Goal: Obtain resource: Download file/media

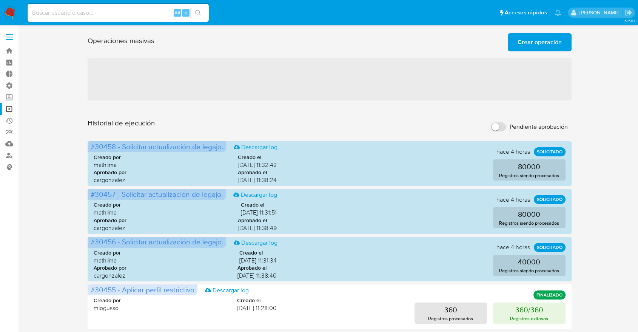
click at [321, 84] on span "‌" at bounding box center [330, 79] width 484 height 42
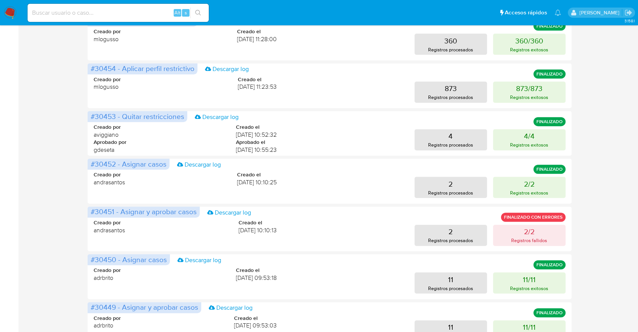
scroll to position [340, 0]
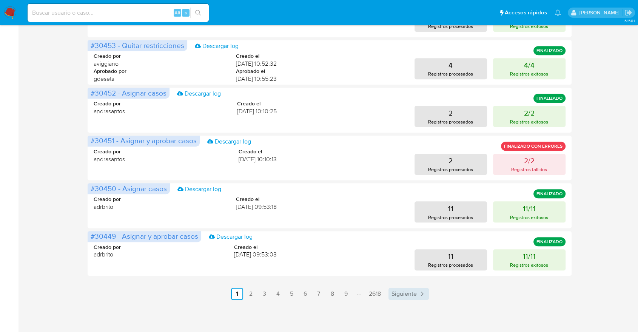
click at [406, 297] on span "Siguiente" at bounding box center [404, 294] width 25 height 6
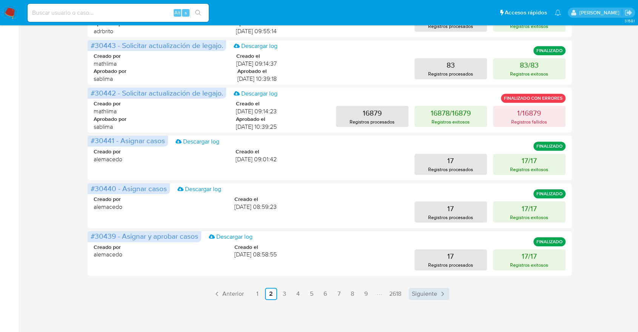
click at [424, 293] on span "Siguiente" at bounding box center [424, 294] width 25 height 6
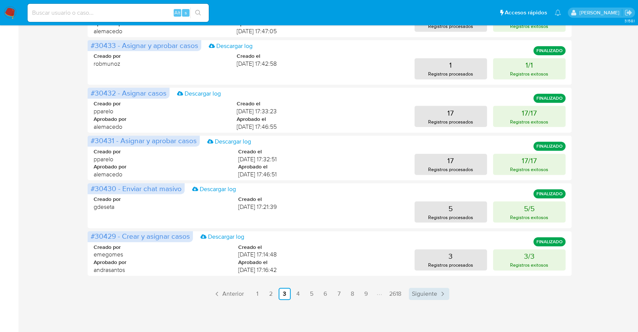
click at [430, 300] on link "Siguiente" at bounding box center [429, 294] width 40 height 12
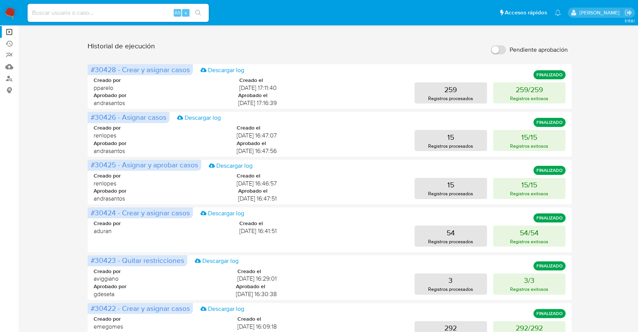
scroll to position [335, 0]
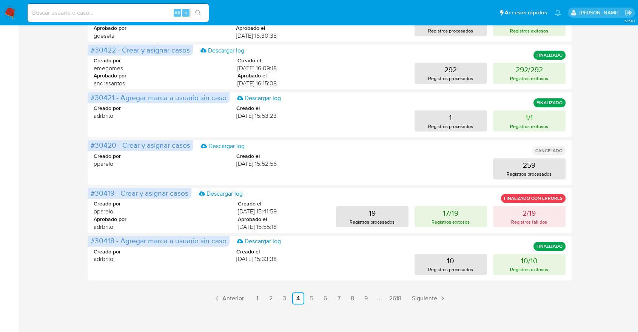
click at [249, 301] on ul "Anterior 1 2 3 4 5 6 7 8 9 2618 Siguiente" at bounding box center [330, 298] width 484 height 12
click at [256, 301] on link "1" at bounding box center [258, 298] width 12 height 12
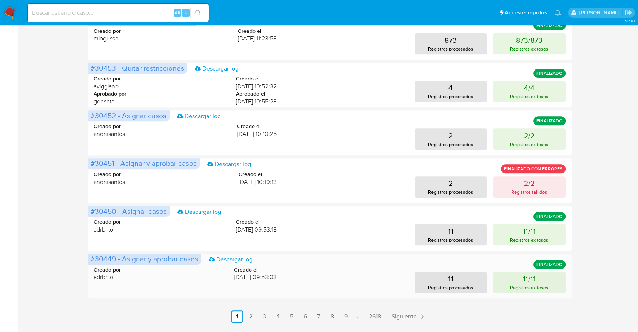
scroll to position [340, 0]
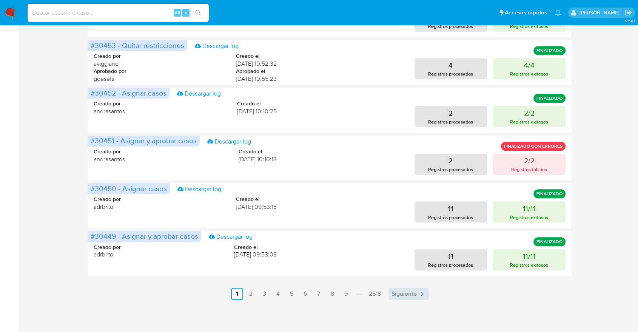
click at [407, 299] on link "Siguiente" at bounding box center [409, 294] width 40 height 12
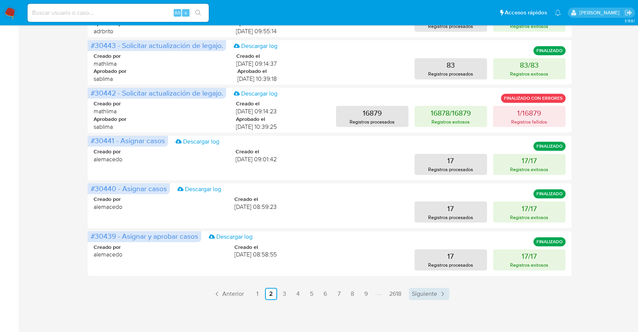
click at [417, 299] on link "Siguiente" at bounding box center [429, 294] width 40 height 12
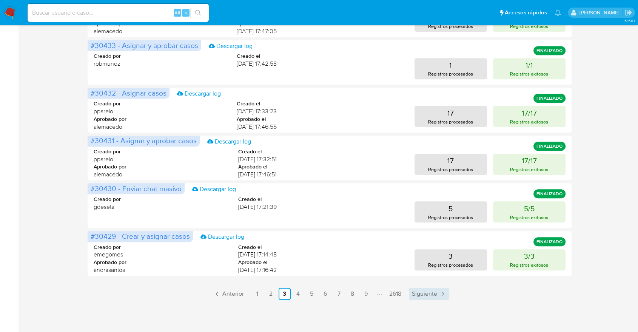
click at [417, 299] on link "Siguiente" at bounding box center [429, 294] width 40 height 12
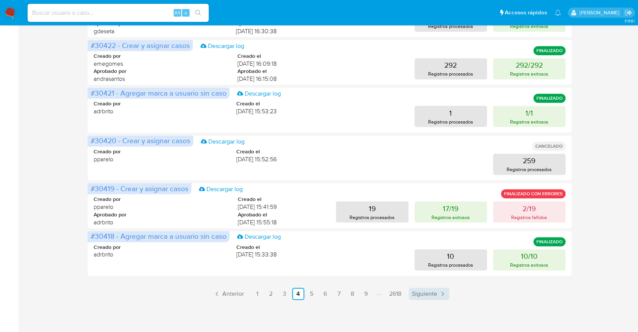
click at [418, 297] on span "Siguiente" at bounding box center [424, 294] width 25 height 6
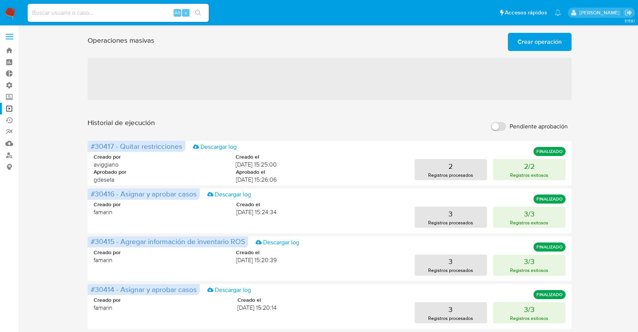
scroll to position [0, 0]
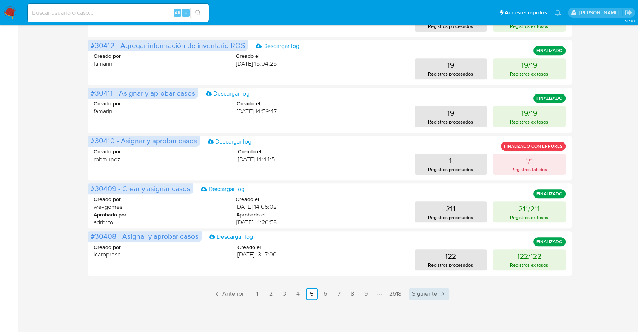
click at [419, 292] on span "Siguiente" at bounding box center [424, 294] width 25 height 6
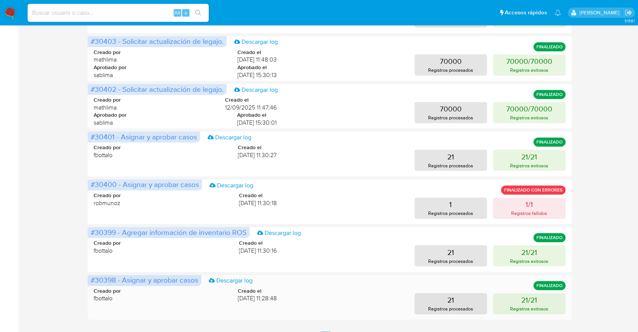
scroll to position [340, 0]
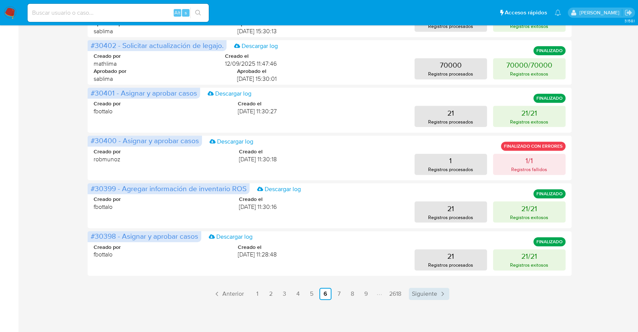
click at [427, 294] on span "Siguiente" at bounding box center [424, 294] width 25 height 6
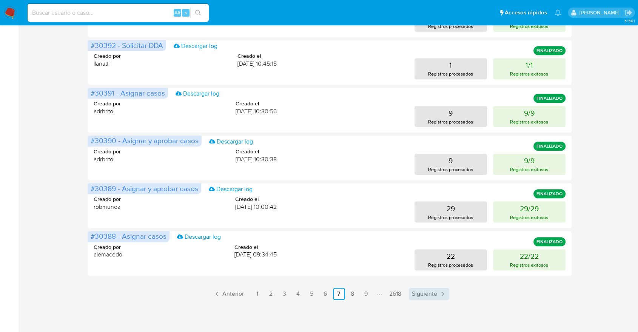
click at [427, 294] on span "Siguiente" at bounding box center [424, 294] width 25 height 6
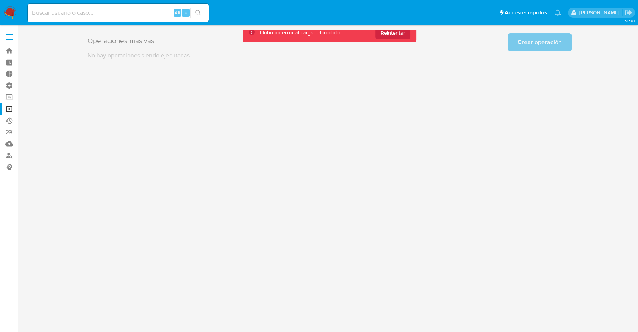
scroll to position [0, 0]
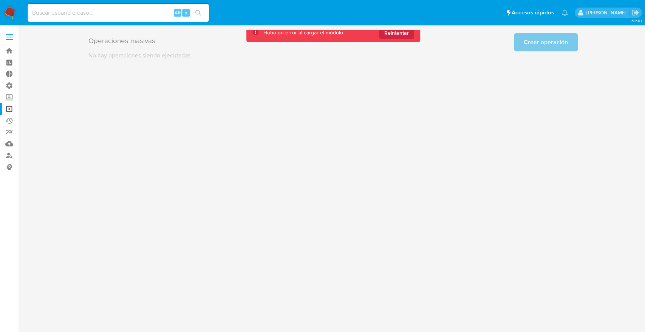
click at [411, 133] on div "3.158.1" at bounding box center [333, 178] width 612 height 297
click at [400, 33] on span "Reintentar" at bounding box center [396, 33] width 25 height 12
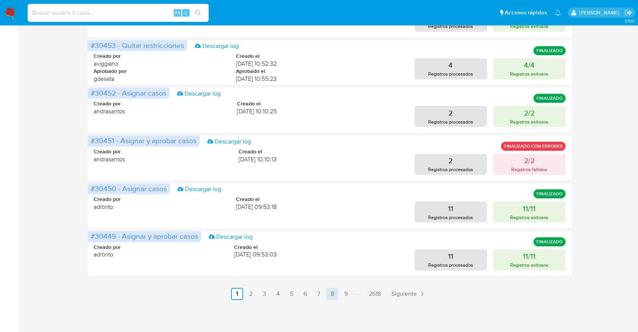
click at [332, 292] on link "8" at bounding box center [332, 294] width 12 height 12
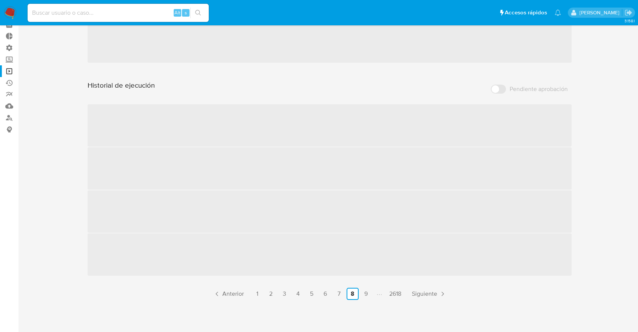
scroll to position [340, 0]
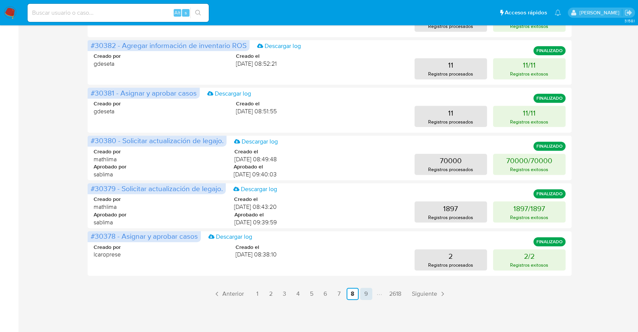
click at [369, 294] on link "9" at bounding box center [366, 294] width 12 height 12
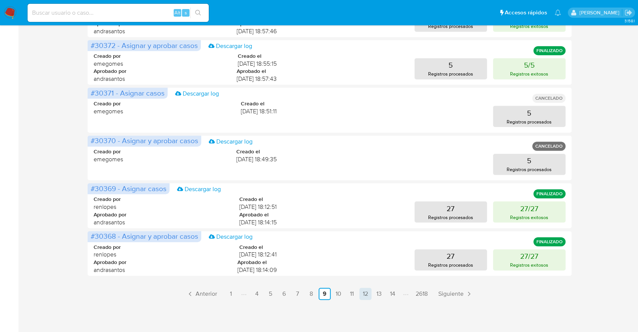
click at [367, 295] on link "12" at bounding box center [366, 294] width 12 height 12
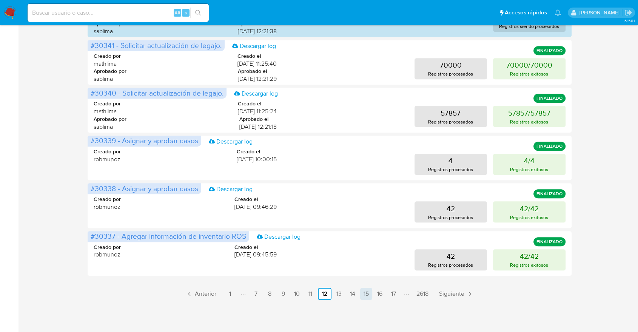
click at [365, 296] on link "15" at bounding box center [366, 294] width 12 height 12
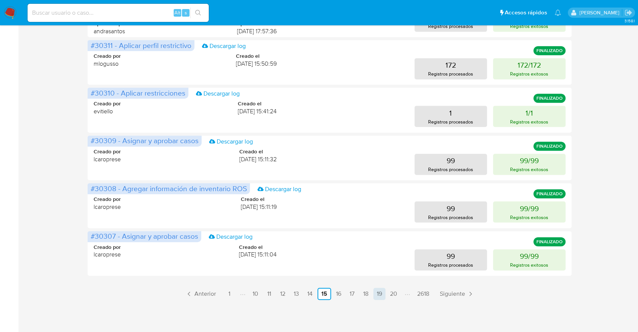
click at [381, 295] on link "19" at bounding box center [380, 294] width 12 height 12
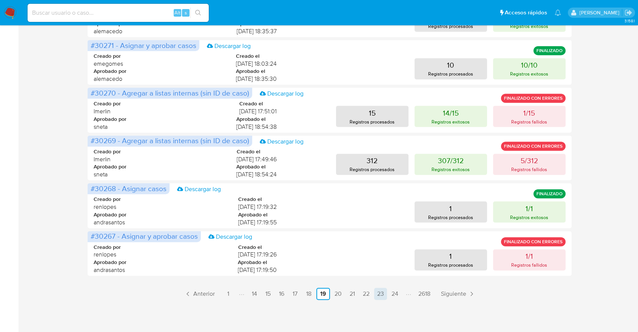
click at [384, 298] on link "23" at bounding box center [380, 294] width 13 height 12
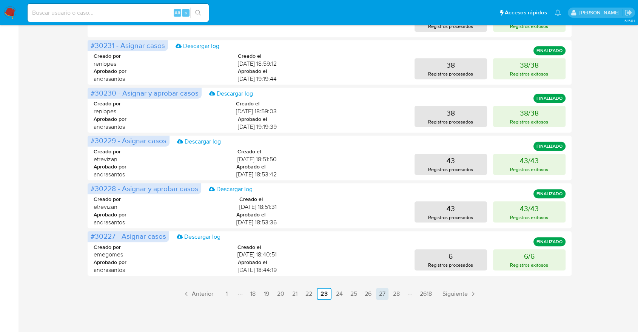
click at [380, 296] on link "27" at bounding box center [382, 294] width 12 height 12
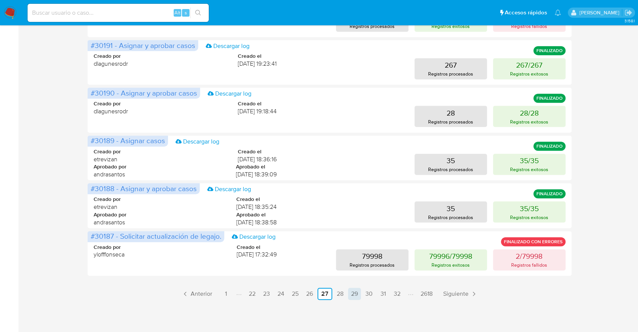
click at [356, 296] on link "29" at bounding box center [354, 294] width 13 height 12
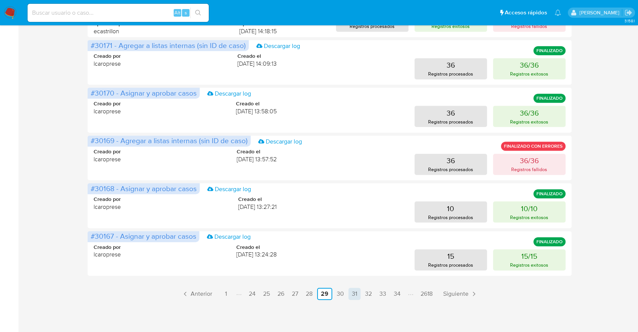
click at [353, 295] on link "31" at bounding box center [355, 294] width 12 height 12
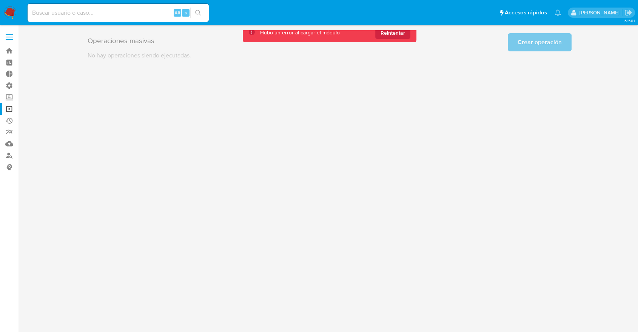
scroll to position [0, 0]
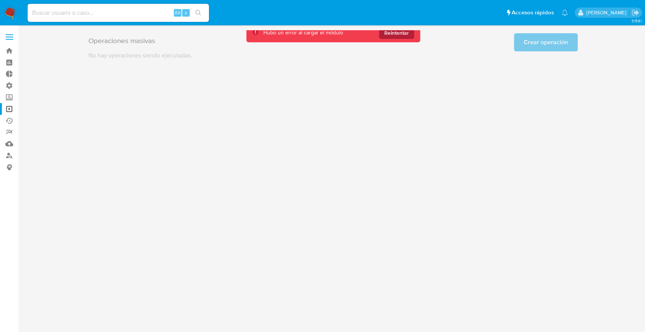
click at [401, 36] on span "Reintentar" at bounding box center [396, 33] width 25 height 12
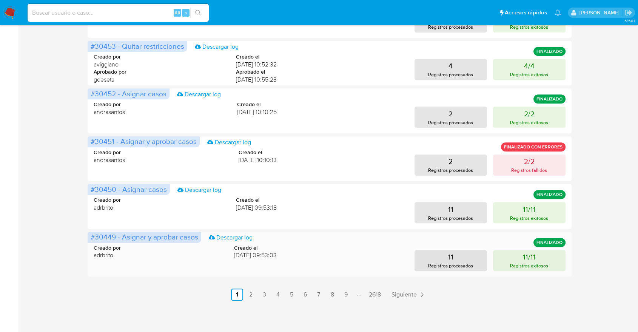
scroll to position [340, 0]
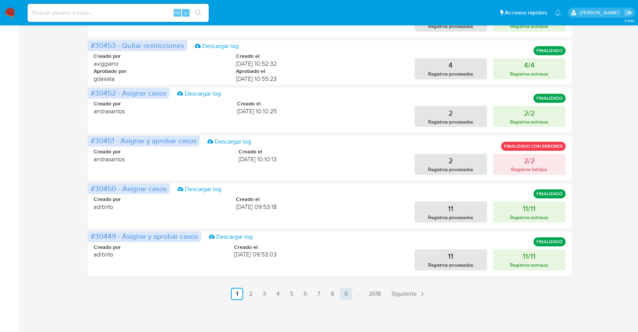
click at [348, 293] on link "9" at bounding box center [346, 294] width 12 height 12
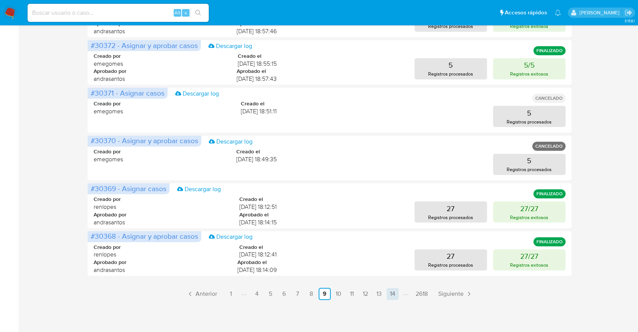
click at [389, 294] on link "14" at bounding box center [393, 294] width 12 height 12
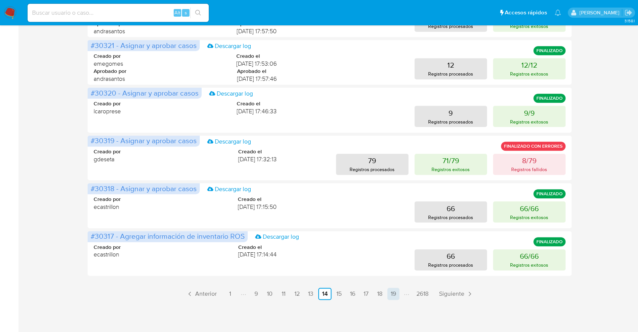
click at [389, 295] on link "19" at bounding box center [394, 294] width 12 height 12
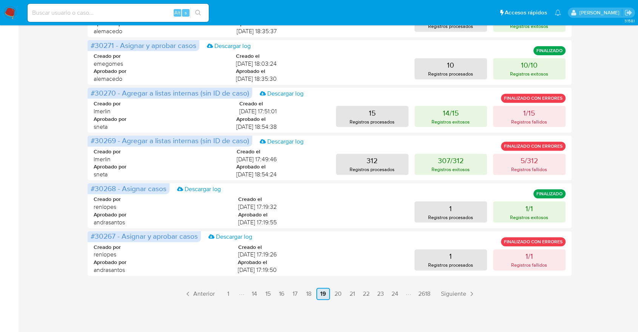
click at [389, 295] on link "24" at bounding box center [395, 294] width 13 height 12
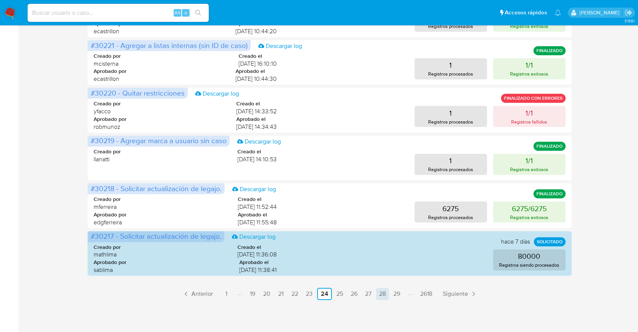
click at [384, 298] on link "28" at bounding box center [382, 294] width 13 height 12
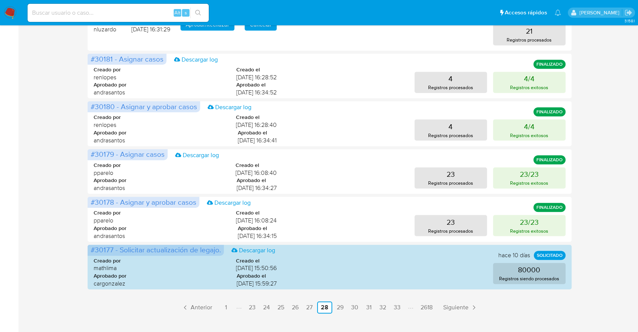
scroll to position [335, 0]
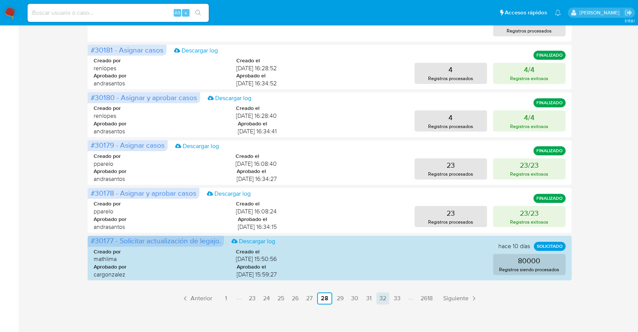
click at [384, 298] on link "32" at bounding box center [383, 298] width 13 height 12
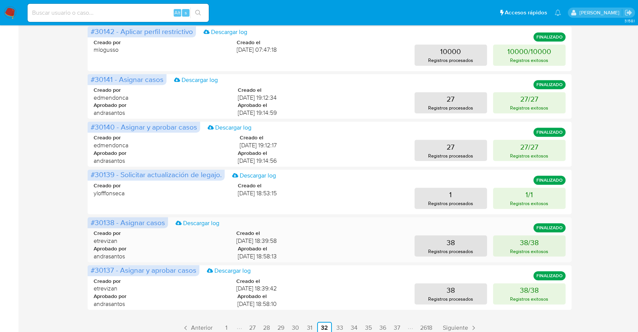
scroll to position [340, 0]
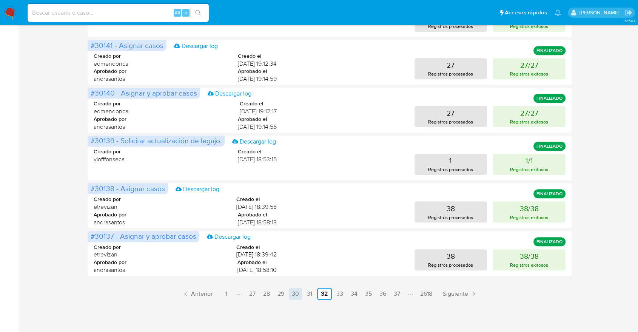
click at [295, 289] on link "30" at bounding box center [295, 294] width 13 height 12
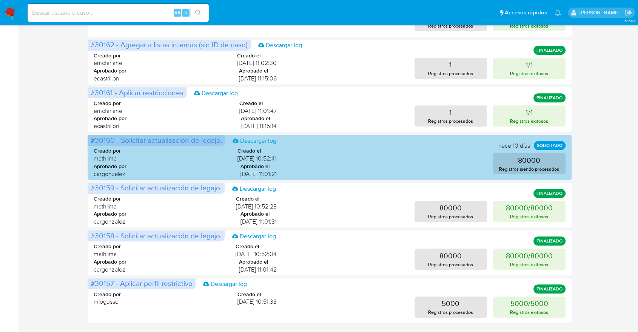
scroll to position [294, 0]
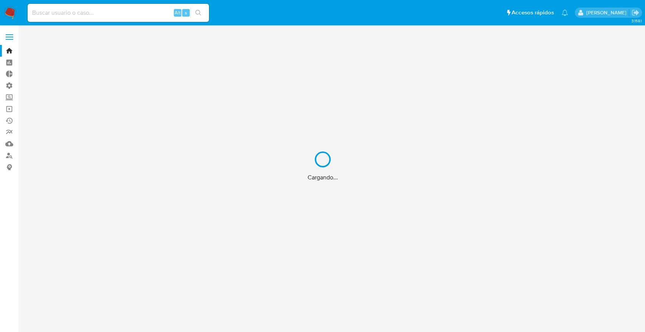
click at [116, 15] on div "Cargando..." at bounding box center [322, 166] width 645 height 332
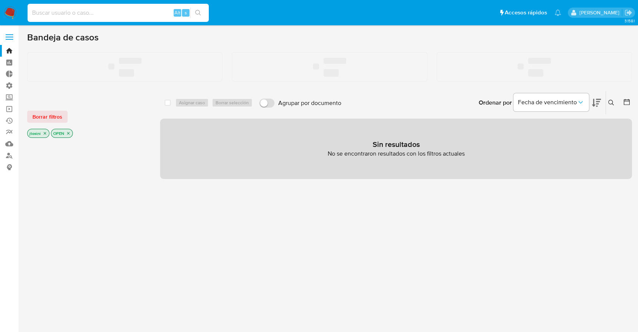
click at [116, 15] on input at bounding box center [118, 13] width 181 height 10
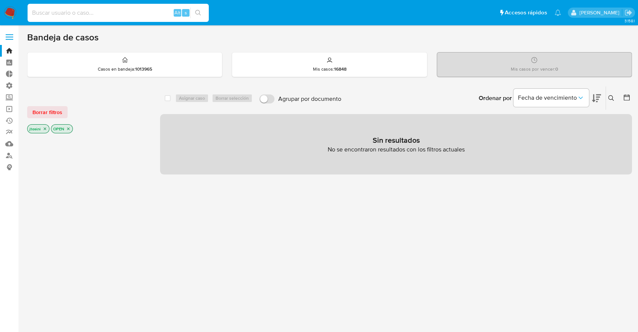
paste input "186673593"
type input "186673593"
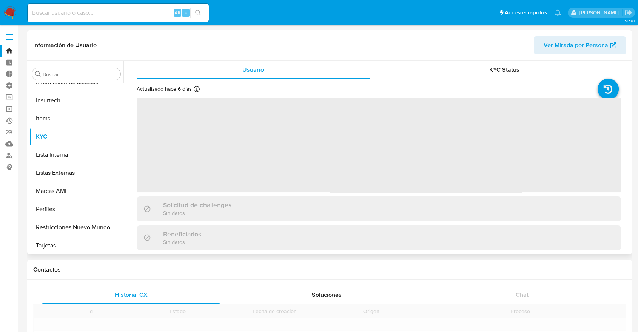
scroll to position [319, 0]
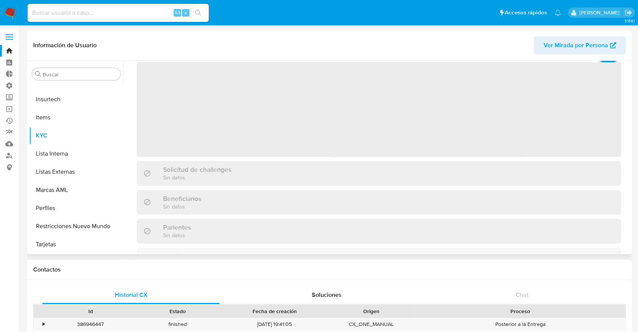
select select "10"
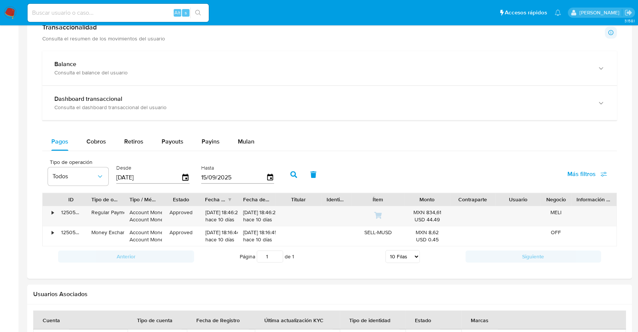
scroll to position [492, 0]
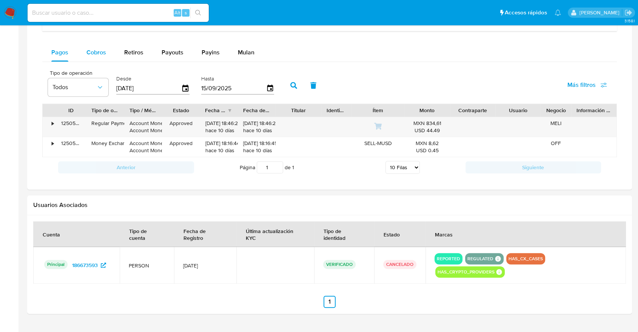
click at [96, 54] on span "Cobros" at bounding box center [97, 52] width 20 height 9
select select "10"
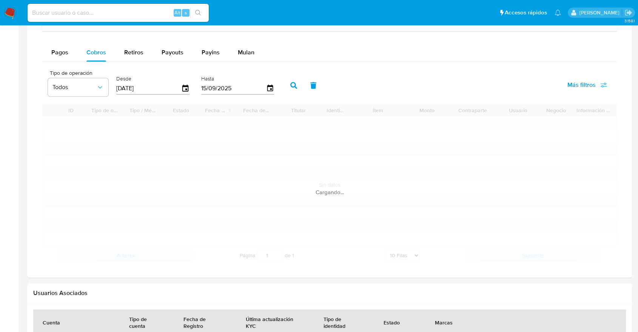
scroll to position [471, 0]
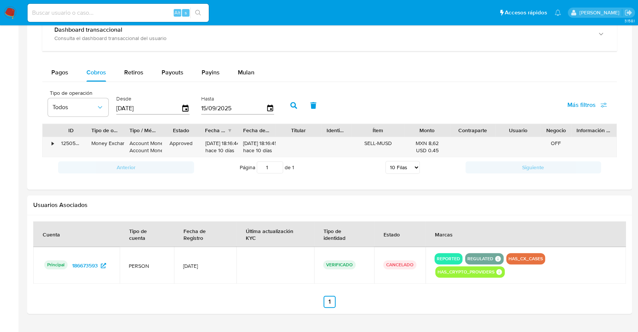
click at [122, 100] on label "Desde" at bounding box center [152, 98] width 73 height 7
click at [190, 108] on icon "button" at bounding box center [185, 108] width 13 height 13
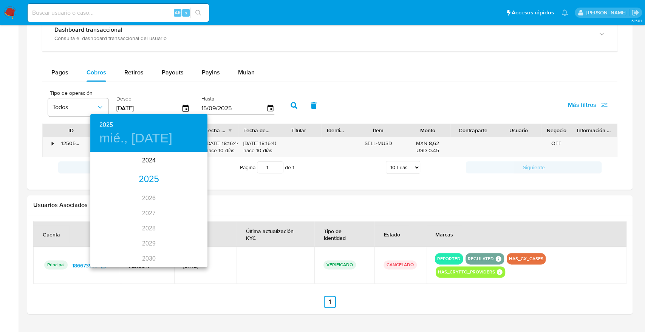
click at [157, 175] on div "2025" at bounding box center [148, 179] width 117 height 15
click at [110, 195] on div "abr." at bounding box center [109, 195] width 39 height 28
type input "18/04/2025"
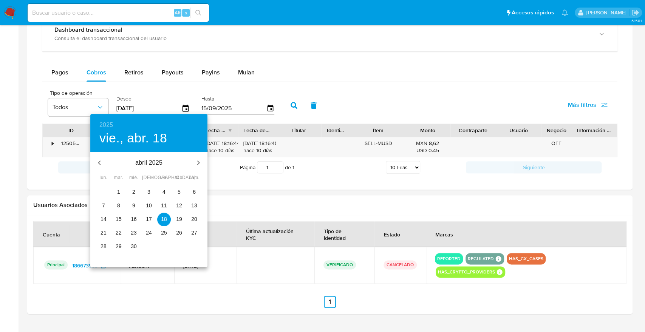
click at [166, 221] on p "18" at bounding box center [164, 219] width 6 height 8
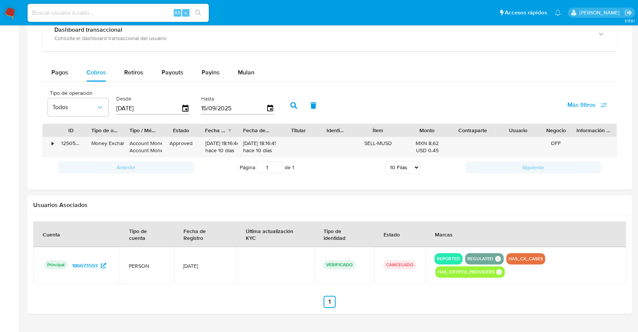
click at [291, 106] on icon "button" at bounding box center [294, 105] width 7 height 7
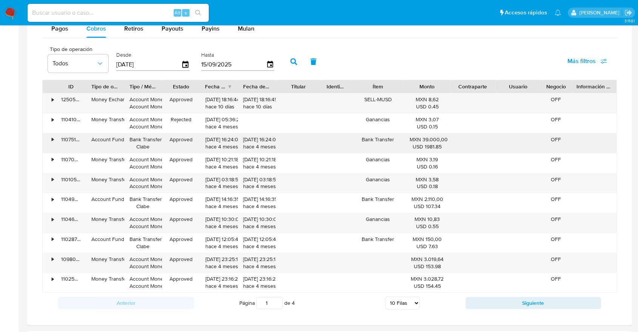
scroll to position [513, 0]
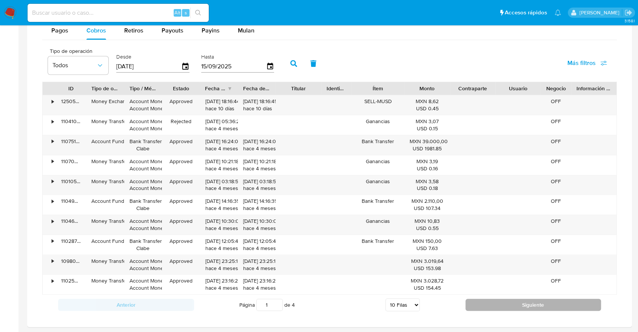
click at [494, 305] on button "Siguiente" at bounding box center [534, 305] width 136 height 12
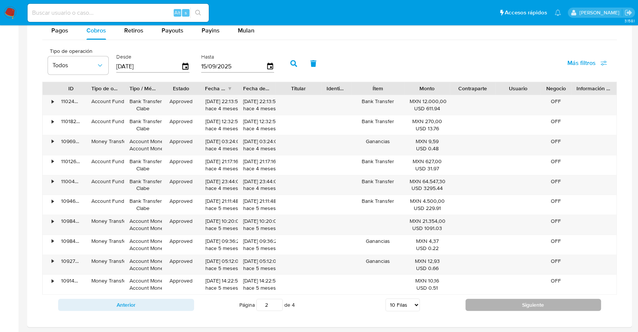
click at [523, 310] on button "Siguiente" at bounding box center [534, 305] width 136 height 12
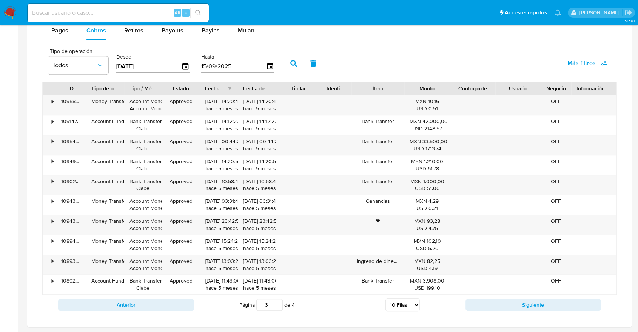
click at [518, 311] on div "Anterior Página 3 de 4 5 Filas 10 Filas 20 Filas 25 Filas 50 Filas 100 Filas Si…" at bounding box center [329, 305] width 575 height 20
click at [518, 306] on button "Siguiente" at bounding box center [534, 305] width 136 height 12
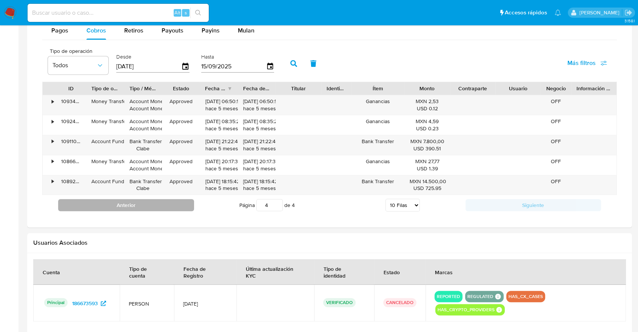
click at [151, 204] on button "Anterior" at bounding box center [126, 205] width 136 height 12
type input "3"
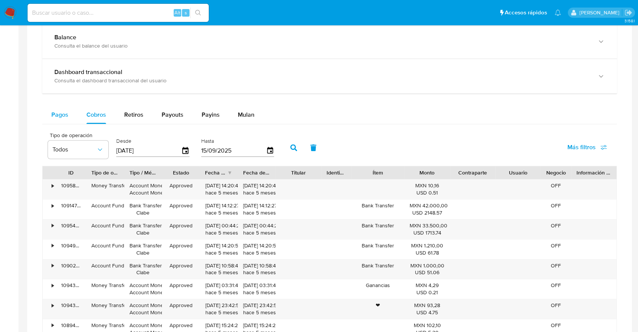
click at [60, 112] on span "Pagos" at bounding box center [59, 114] width 17 height 9
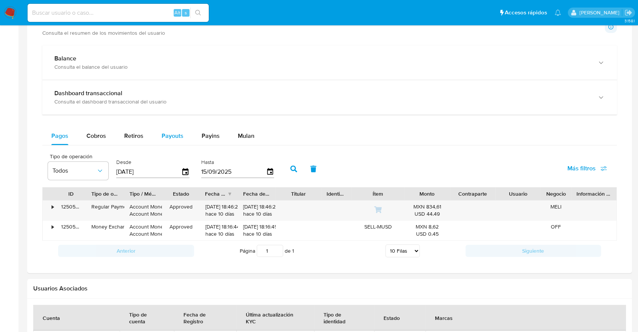
scroll to position [387, 0]
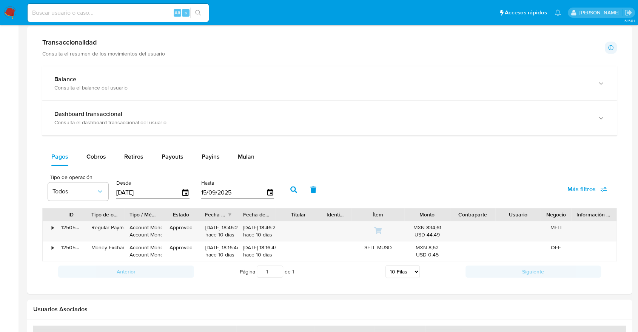
click at [139, 195] on input "18/06/2025" at bounding box center [148, 193] width 65 height 12
click at [138, 194] on input "18/06/2025" at bounding box center [148, 193] width 65 height 12
click at [190, 195] on icon "button" at bounding box center [185, 192] width 13 height 13
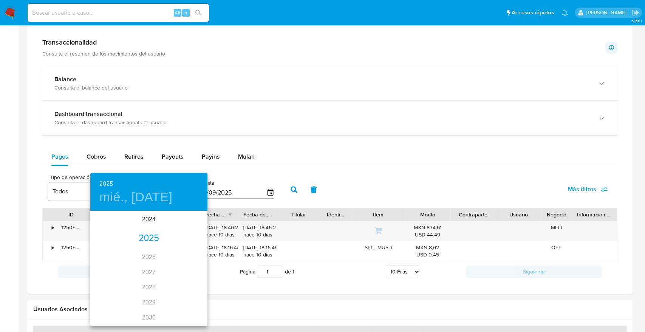
click at [144, 233] on div "2025" at bounding box center [148, 238] width 117 height 15
click at [112, 253] on div "abr." at bounding box center [109, 254] width 39 height 28
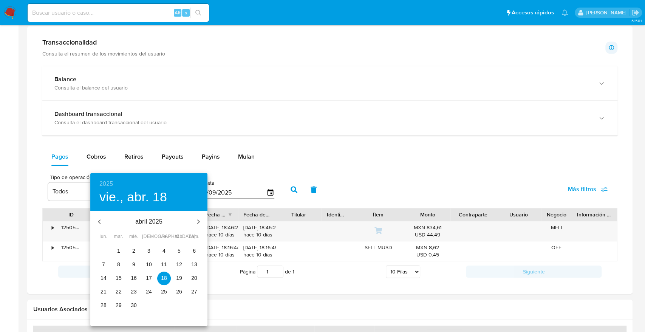
click at [112, 253] on span "1" at bounding box center [119, 251] width 14 height 8
type input "01/04/2025"
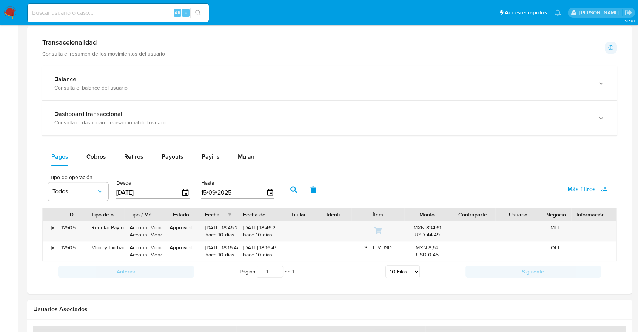
click at [294, 192] on icon "button" at bounding box center [294, 189] width 7 height 7
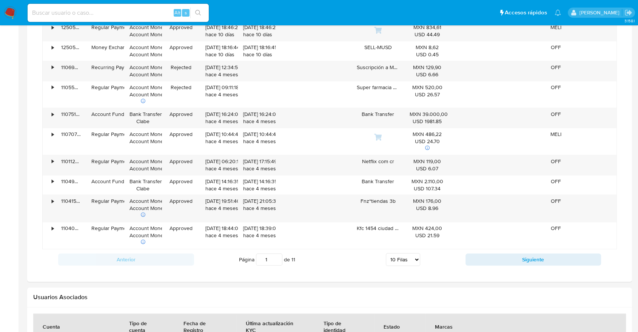
scroll to position [597, 0]
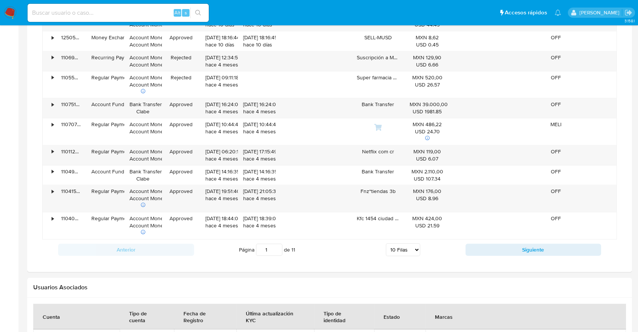
click at [505, 240] on div "Anterior Página 1 de 11 5 Filas 10 Filas 20 Filas 25 Filas 50 Filas 100 Filas S…" at bounding box center [329, 250] width 575 height 20
click at [506, 244] on button "Siguiente" at bounding box center [534, 250] width 136 height 12
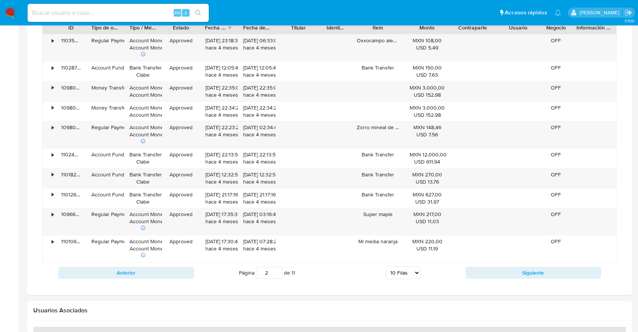
scroll to position [555, 0]
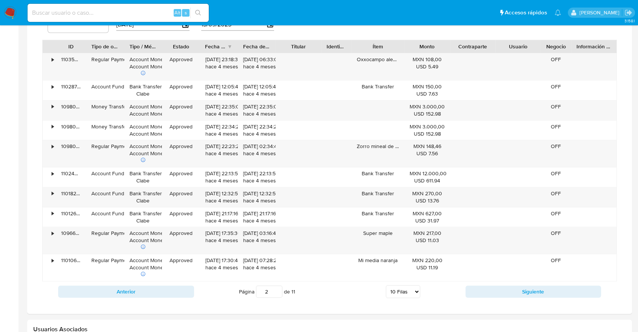
click at [565, 286] on button "Siguiente" at bounding box center [534, 292] width 136 height 12
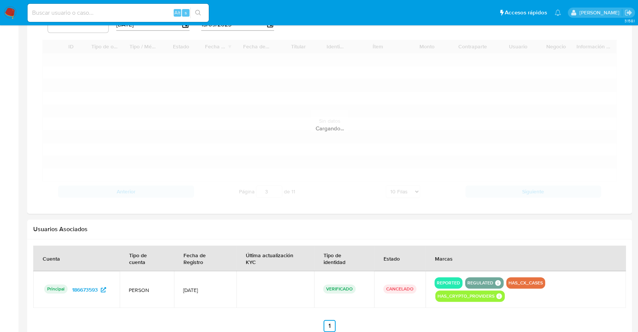
click at [565, 286] on td at bounding box center [526, 289] width 201 height 37
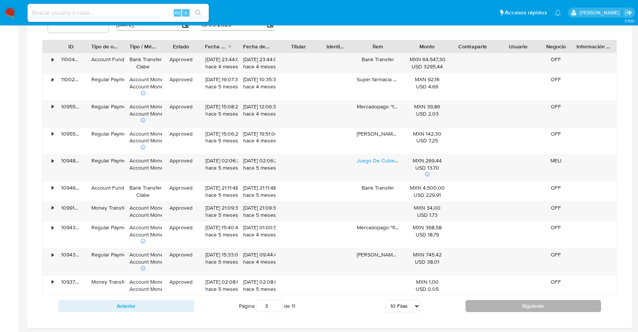
click at [539, 308] on button "Siguiente" at bounding box center [534, 306] width 136 height 12
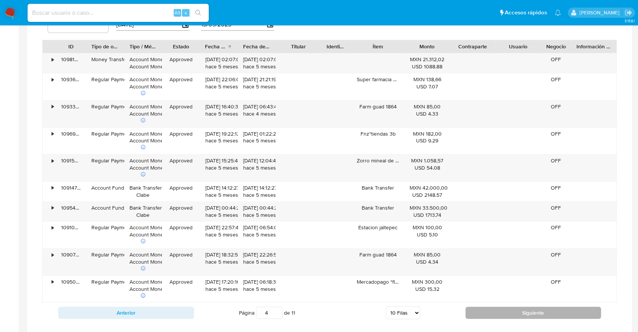
click at [522, 314] on button "Siguiente" at bounding box center [534, 313] width 136 height 12
type input "5"
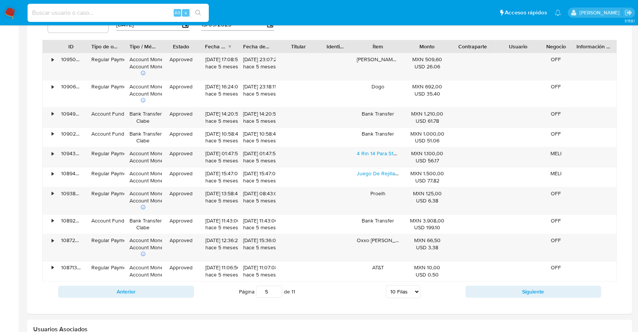
click at [147, 12] on input at bounding box center [118, 13] width 181 height 10
paste input "SELECT t1.CUS_CUST_ID_SEL, t1.SIT_SITE_ID, SUM(t1.PAY_TOTAL_PAID_AMT) AS ingres…"
type input "SELECT t1.CUS_CUST_ID_SEL, t1.SIT_SITE_ID, SUM(t1.PAY_TOTAL_PAID_AMT) AS ingres…"
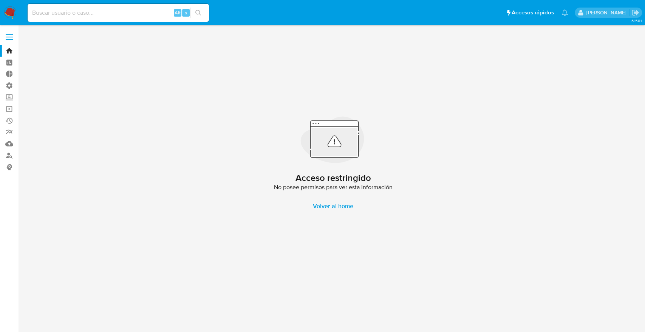
click at [154, 11] on input at bounding box center [118, 13] width 181 height 10
paste input "252307803"
type input "252307803"
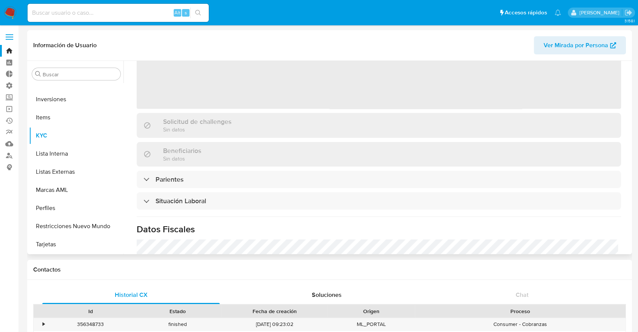
scroll to position [212, 0]
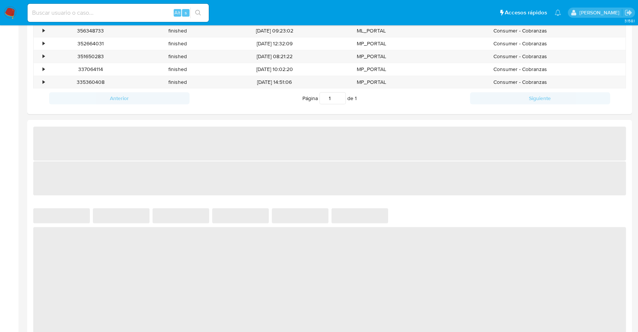
select select "10"
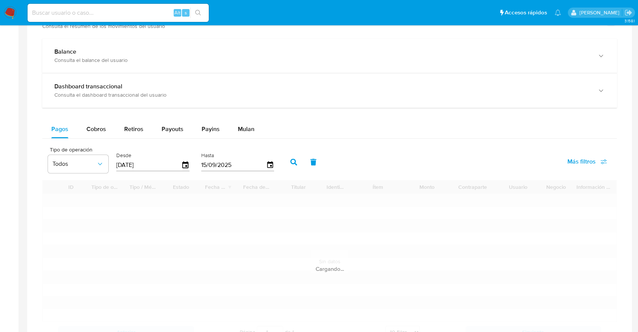
scroll to position [331, 0]
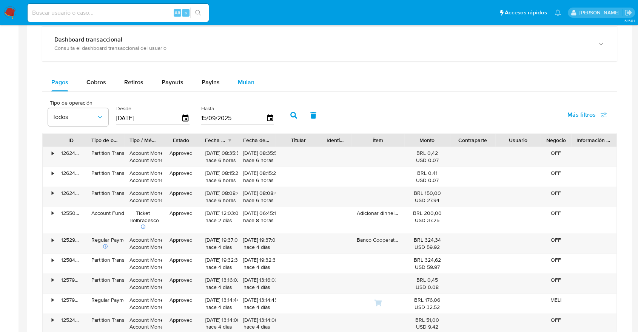
click at [244, 76] on div "Mulan" at bounding box center [246, 82] width 17 height 18
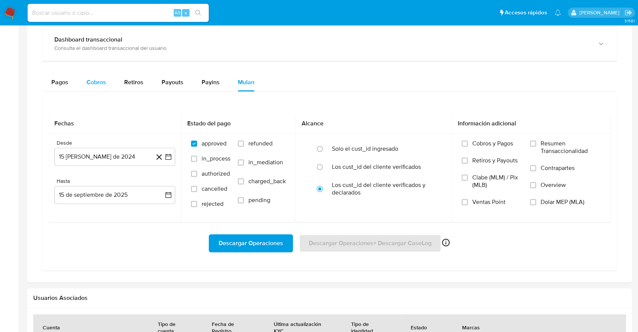
click at [93, 81] on span "Cobros" at bounding box center [97, 82] width 20 height 9
select select "10"
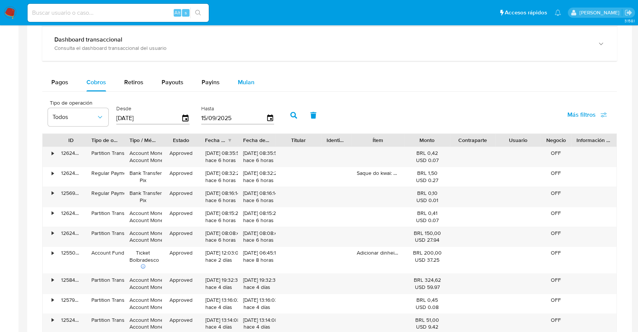
click at [233, 80] on button "Mulan" at bounding box center [246, 82] width 35 height 18
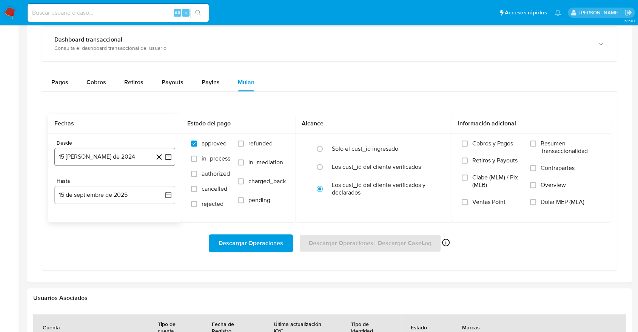
click at [98, 163] on button "15 de agosto de 2024" at bounding box center [114, 157] width 121 height 18
click at [165, 182] on icon "Mes siguiente" at bounding box center [161, 184] width 9 height 9
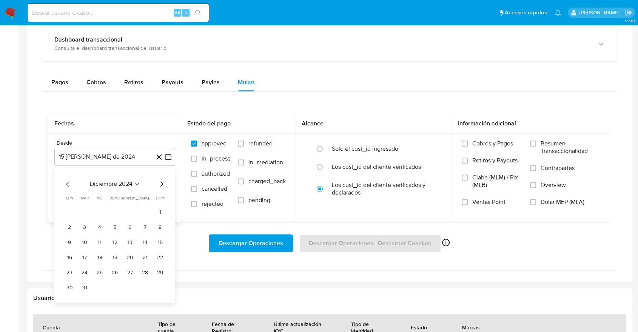
click at [165, 182] on icon "Mes siguiente" at bounding box center [161, 184] width 9 height 9
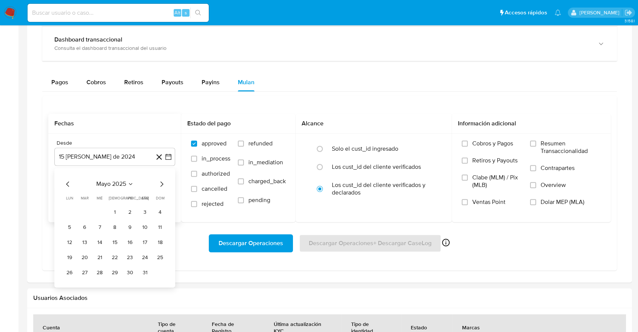
click at [165, 182] on icon "Mes siguiente" at bounding box center [161, 184] width 9 height 9
click at [62, 183] on div "septiembre 2025 septiembre 2025 lun lunes mar martes mié miércoles jue jueves v…" at bounding box center [114, 227] width 121 height 119
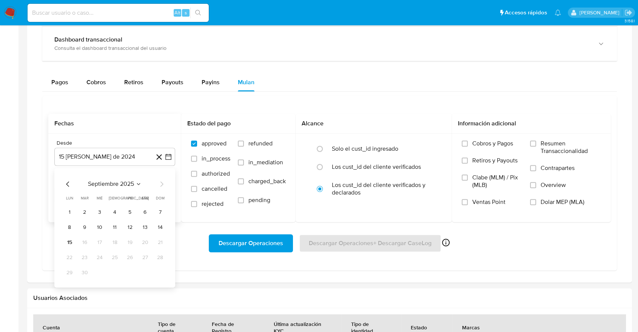
click at [63, 183] on icon "Mes anterior" at bounding box center [67, 184] width 9 height 9
click at [160, 181] on icon "Mes siguiente" at bounding box center [161, 184] width 9 height 9
click at [113, 226] on button "11" at bounding box center [115, 227] width 12 height 12
click at [113, 226] on div "Descargar Operaciones Descargar Operaciones + Descargar CaseLog Habilitado solo…" at bounding box center [329, 243] width 563 height 42
click at [490, 140] on span "Cobros y Pagos" at bounding box center [493, 144] width 41 height 8
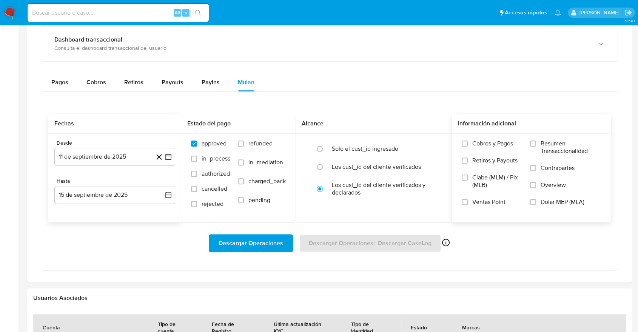
click at [468, 141] on input "Cobros y Pagos" at bounding box center [465, 144] width 6 height 6
click at [491, 155] on label "Cobros y Pagos" at bounding box center [492, 148] width 61 height 17
click at [468, 147] on input "Cobros y Pagos" at bounding box center [465, 144] width 6 height 6
click at [491, 158] on span "Retiros y Payouts" at bounding box center [495, 161] width 45 height 8
click at [468, 158] on input "Retiros y Payouts" at bounding box center [465, 161] width 6 height 6
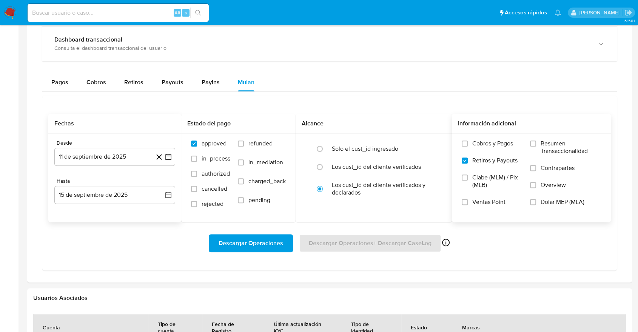
click at [487, 148] on label "Cobros y Pagos" at bounding box center [492, 148] width 61 height 17
click at [468, 147] on input "Cobros y Pagos" at bounding box center [465, 144] width 6 height 6
click at [549, 145] on span "Resumen Transaccionalidad" at bounding box center [571, 147] width 60 height 15
click at [536, 145] on input "Resumen Transaccionalidad" at bounding box center [533, 144] width 6 height 6
click at [247, 249] on span "Descargar Operaciones" at bounding box center [251, 243] width 65 height 17
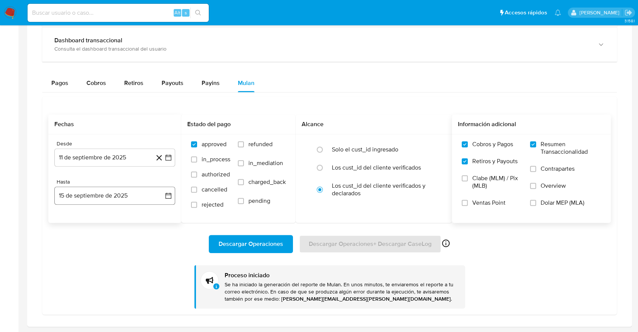
scroll to position [412, 0]
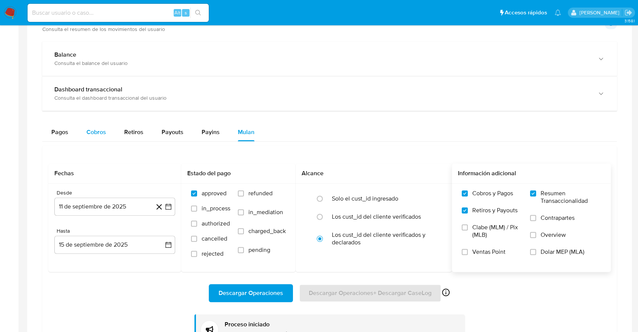
click at [91, 135] on span "Cobros" at bounding box center [97, 132] width 20 height 9
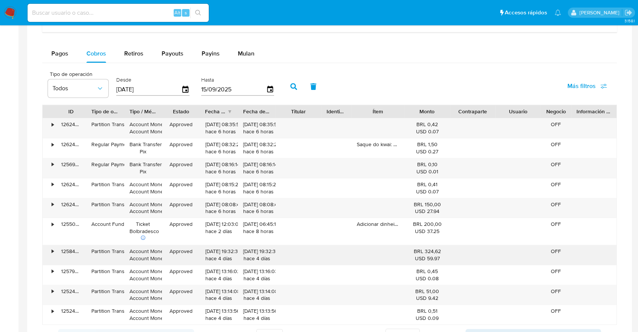
scroll to position [496, 0]
